Goal: Entertainment & Leisure: Consume media (video, audio)

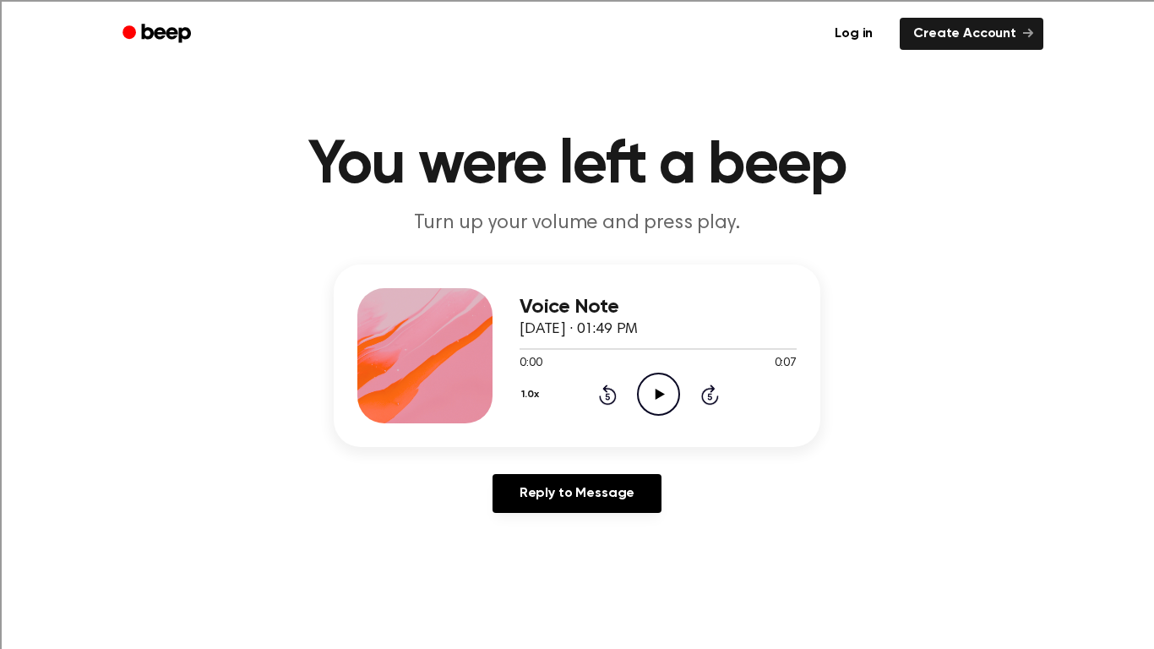
click at [663, 389] on icon "Play Audio" at bounding box center [658, 393] width 43 height 43
click at [659, 390] on icon "Play Audio" at bounding box center [658, 393] width 43 height 43
click at [645, 399] on icon "Play Audio" at bounding box center [658, 393] width 43 height 43
click at [660, 377] on icon "Play Audio" at bounding box center [658, 393] width 43 height 43
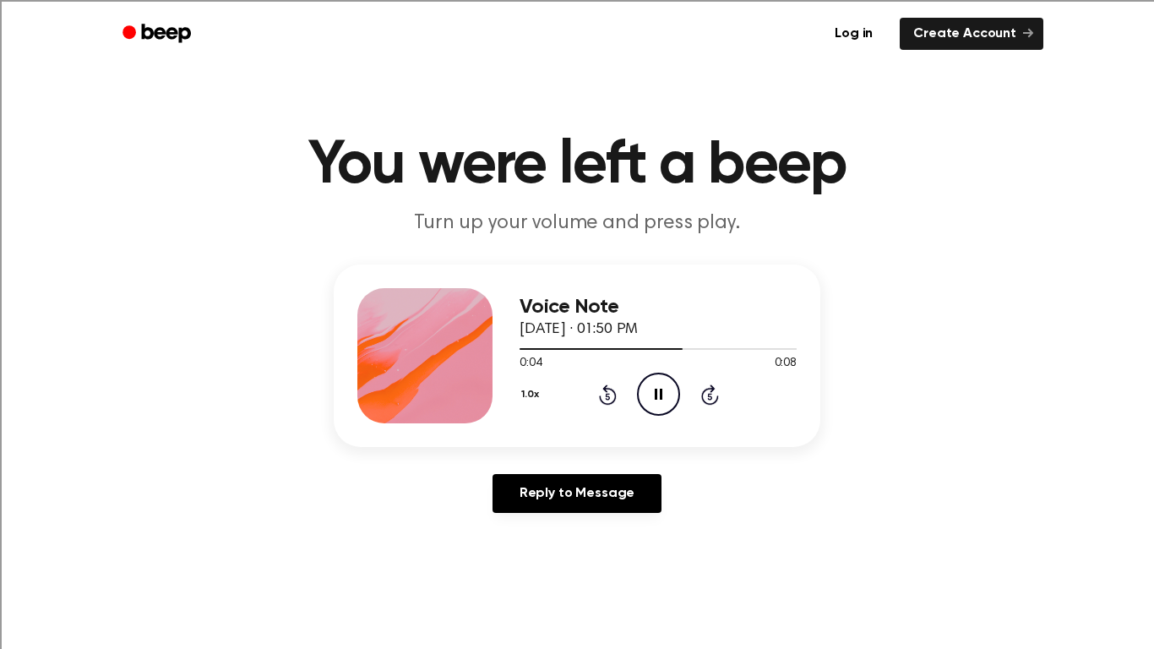
click at [660, 377] on icon "Pause Audio" at bounding box center [658, 393] width 43 height 43
click at [660, 377] on icon "Play Audio" at bounding box center [658, 393] width 43 height 43
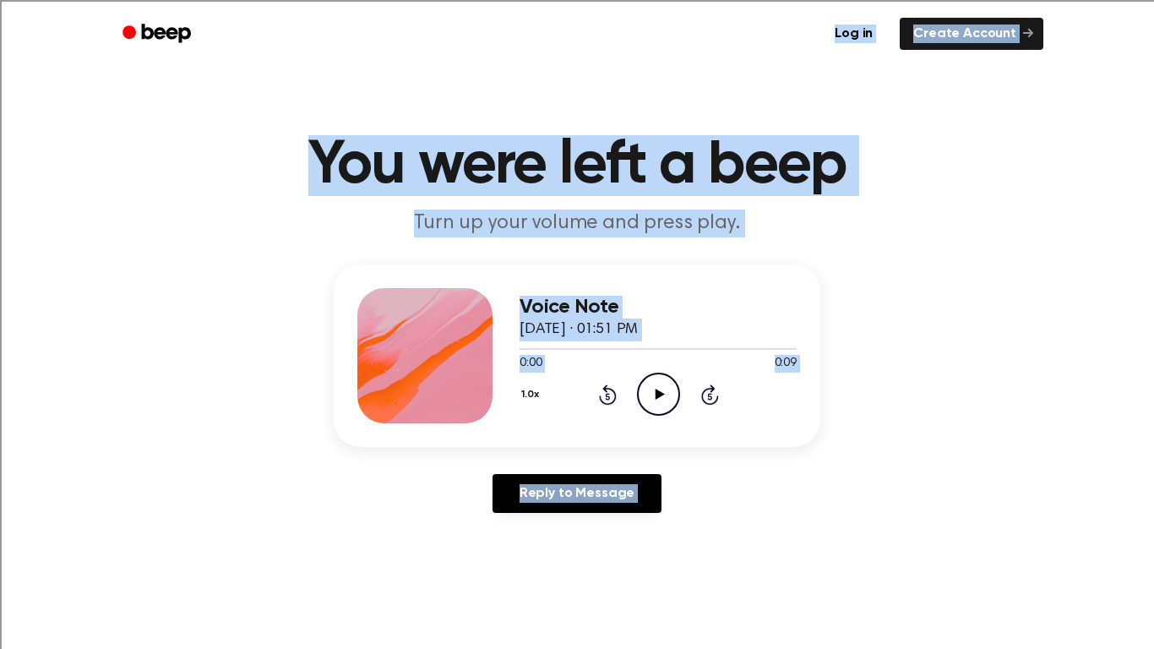
click at [666, 393] on icon "Play Audio" at bounding box center [658, 393] width 43 height 43
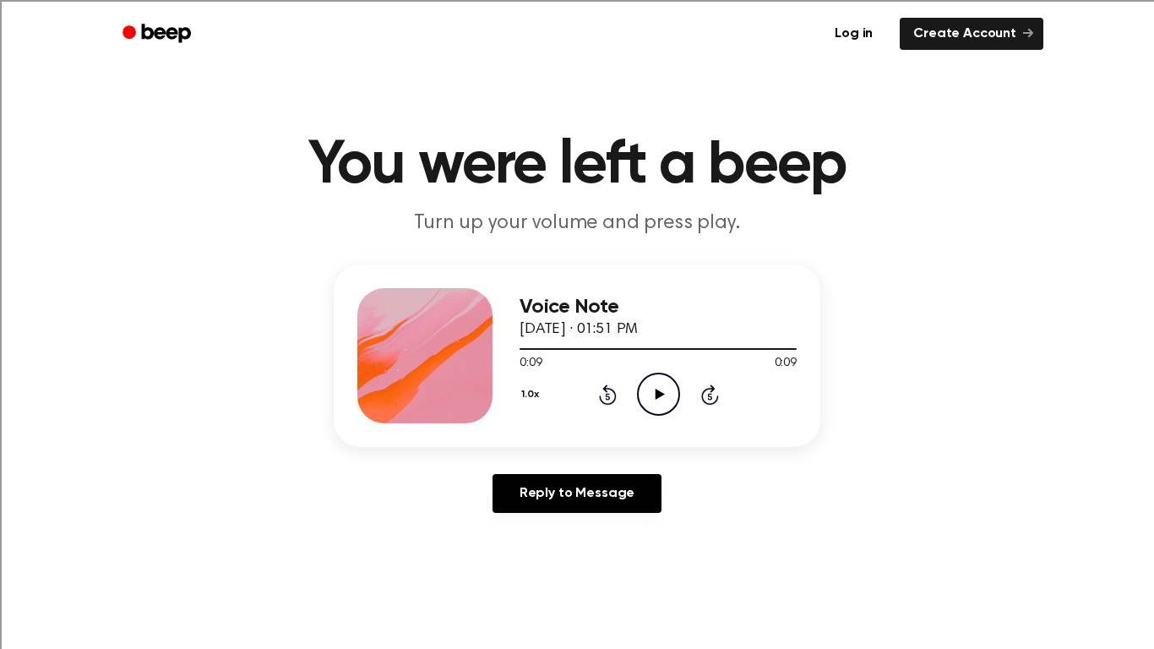
click at [666, 393] on icon "Play Audio" at bounding box center [658, 393] width 43 height 43
click at [655, 400] on icon "Play Audio" at bounding box center [658, 393] width 43 height 43
click at [659, 401] on icon "Play Audio" at bounding box center [658, 393] width 43 height 43
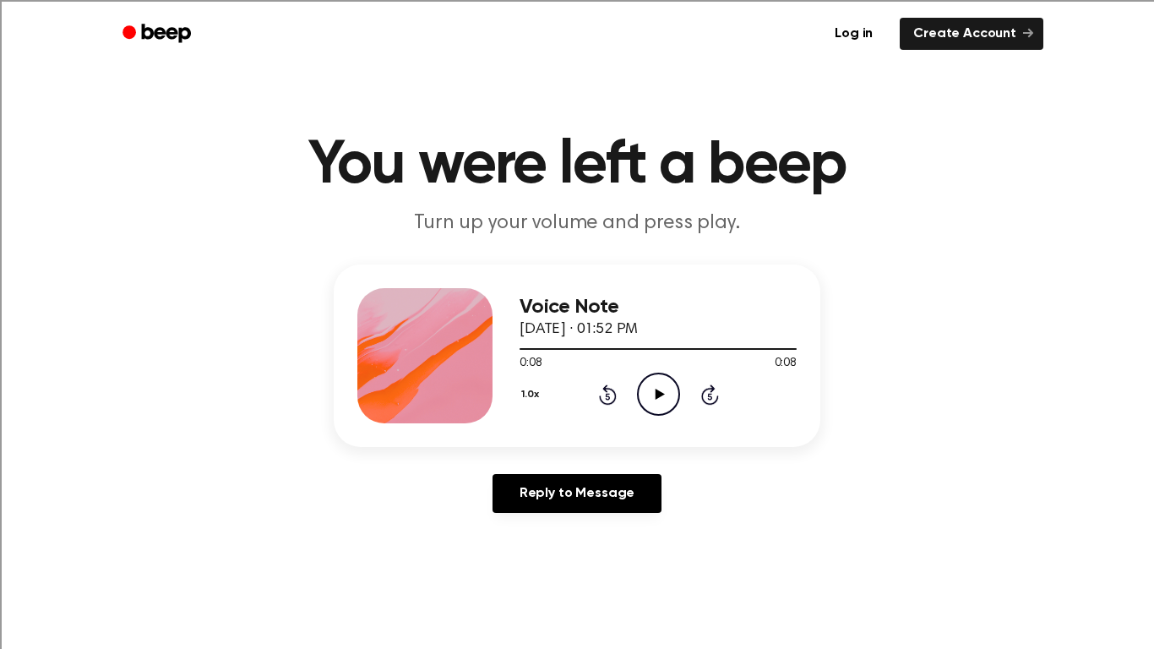
click at [660, 405] on icon "Play Audio" at bounding box center [658, 393] width 43 height 43
click at [650, 389] on icon "Play Audio" at bounding box center [658, 393] width 43 height 43
click at [650, 389] on icon "Pause Audio" at bounding box center [658, 393] width 43 height 43
click at [650, 389] on icon "Play Audio" at bounding box center [658, 393] width 43 height 43
click at [650, 389] on icon "Pause Audio" at bounding box center [658, 393] width 43 height 43
